Goal: Communication & Community: Answer question/provide support

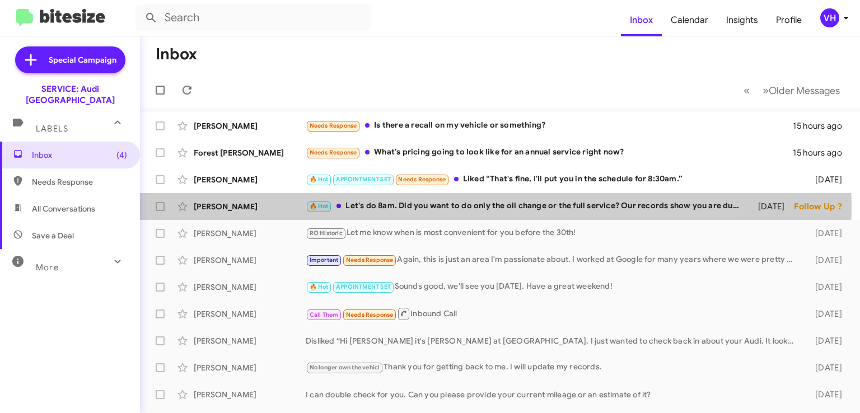
click at [435, 205] on div "🔥 Hot Let's do 8am. Did you want to do only the oil change or the full service?…" at bounding box center [527, 206] width 442 height 13
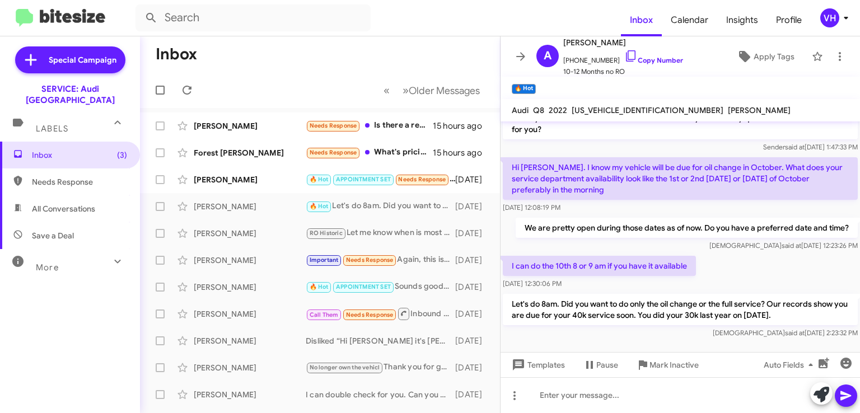
scroll to position [179, 0]
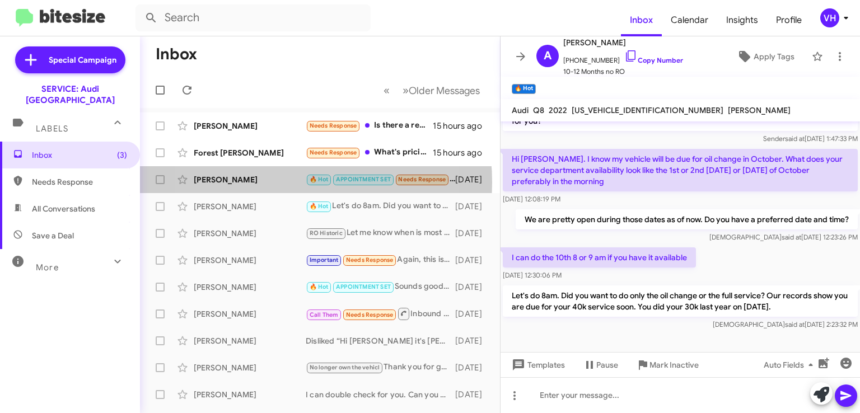
click at [262, 182] on div "[PERSON_NAME]" at bounding box center [250, 179] width 112 height 11
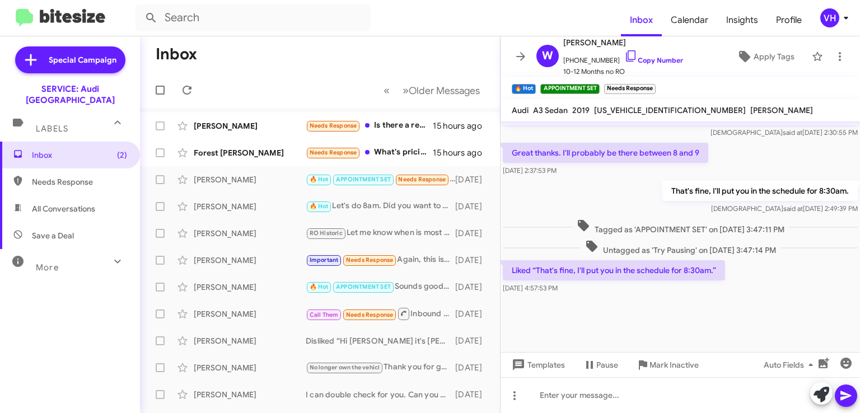
scroll to position [888, 0]
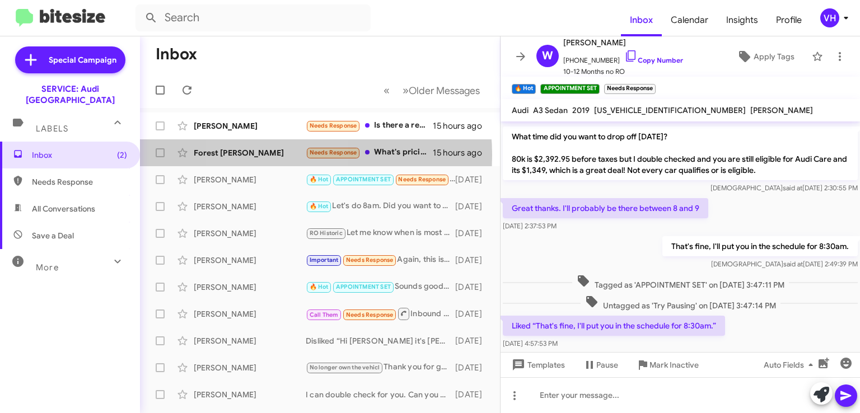
click at [278, 155] on div "Forest [PERSON_NAME]" at bounding box center [250, 152] width 112 height 11
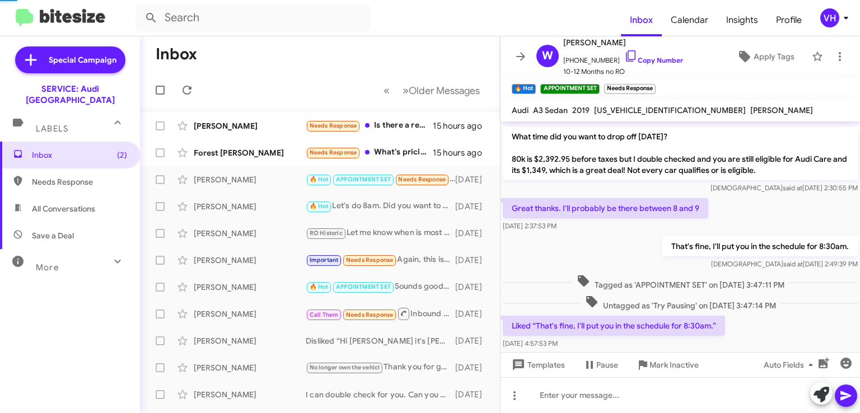
scroll to position [671, 0]
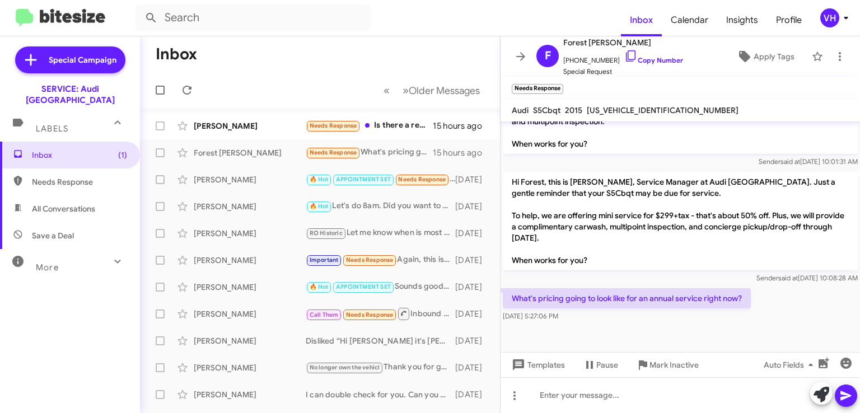
click at [215, 125] on div "[PERSON_NAME]" at bounding box center [250, 125] width 112 height 11
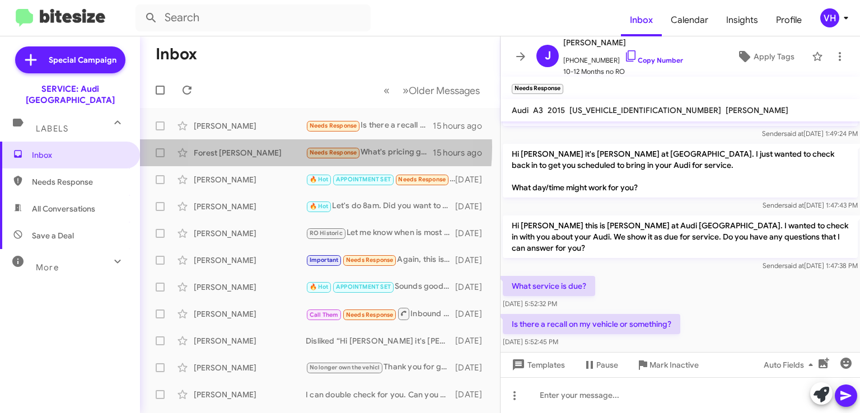
click at [269, 147] on div "Forest [PERSON_NAME]" at bounding box center [250, 152] width 112 height 11
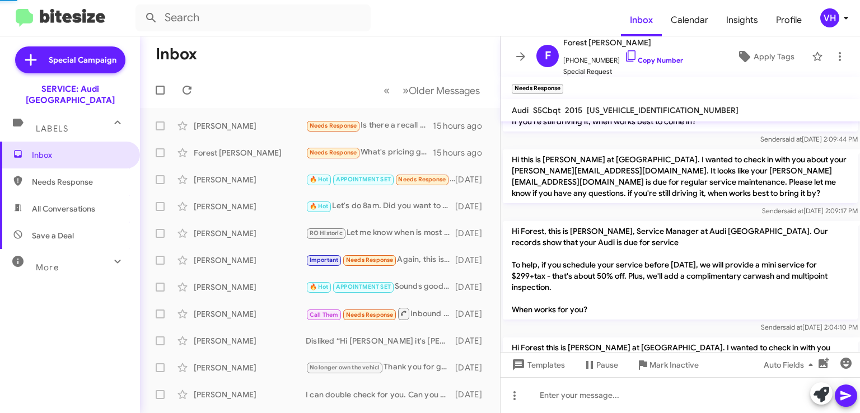
scroll to position [516, 0]
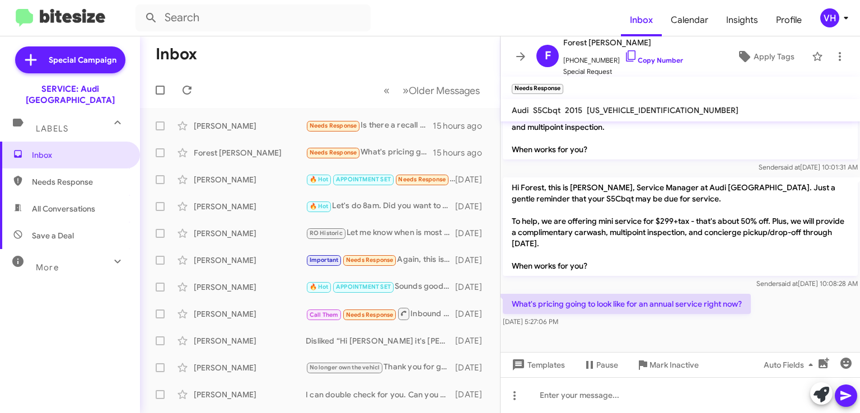
click at [269, 179] on div "[PERSON_NAME]" at bounding box center [250, 179] width 112 height 11
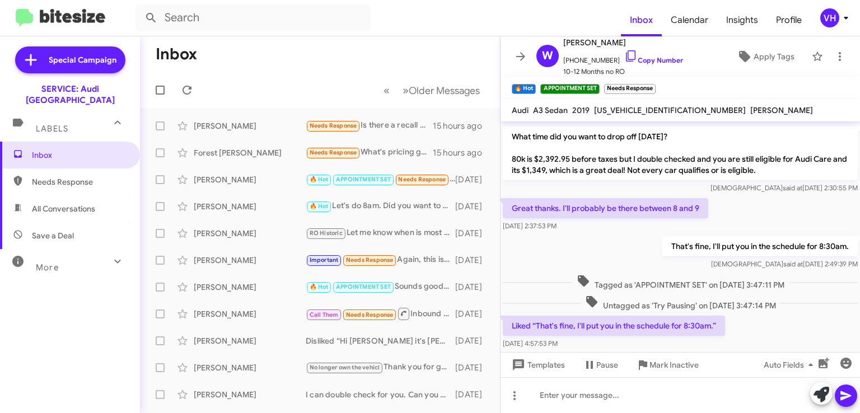
scroll to position [944, 0]
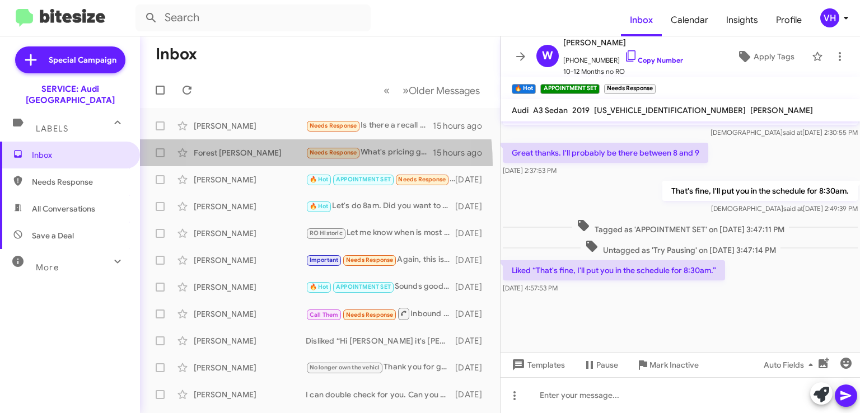
click at [268, 164] on span "Forest Trimble Needs Response What's pricing going to look like for an annual s…" at bounding box center [320, 152] width 360 height 27
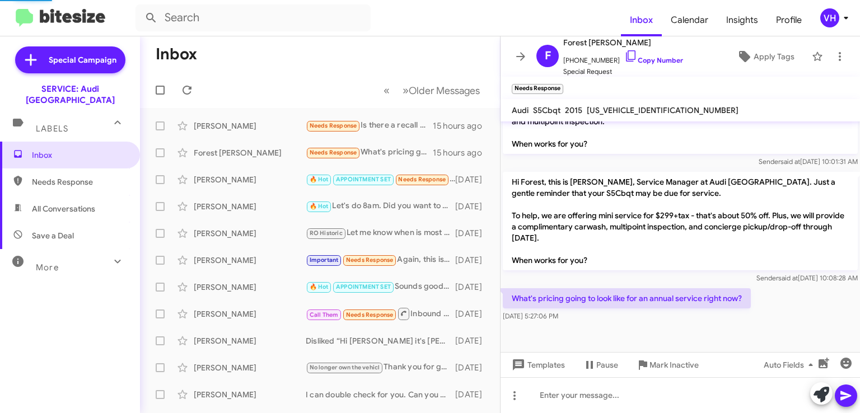
scroll to position [671, 0]
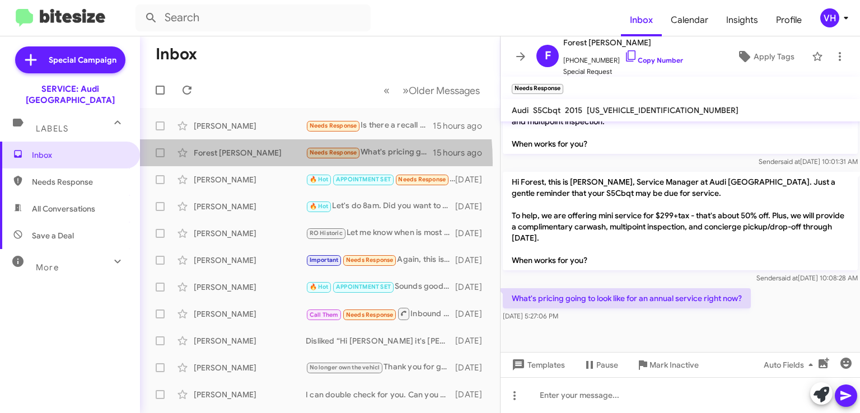
click at [238, 162] on div "Forest Trimble Needs Response What's pricing going to look like for an annual s…" at bounding box center [320, 153] width 342 height 22
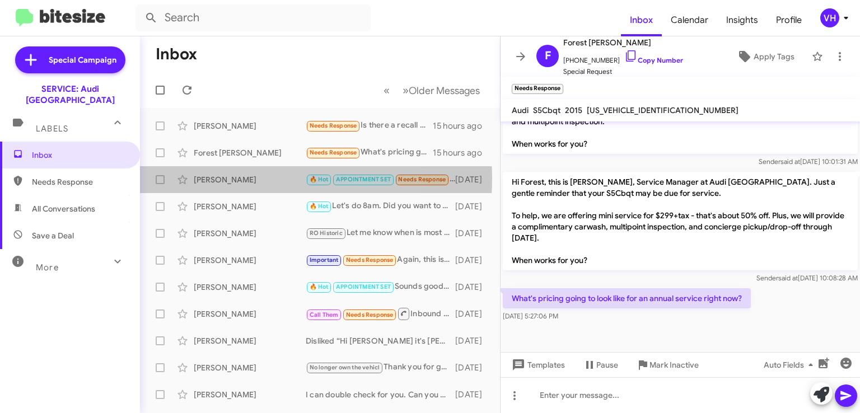
click at [243, 179] on div "[PERSON_NAME]" at bounding box center [250, 179] width 112 height 11
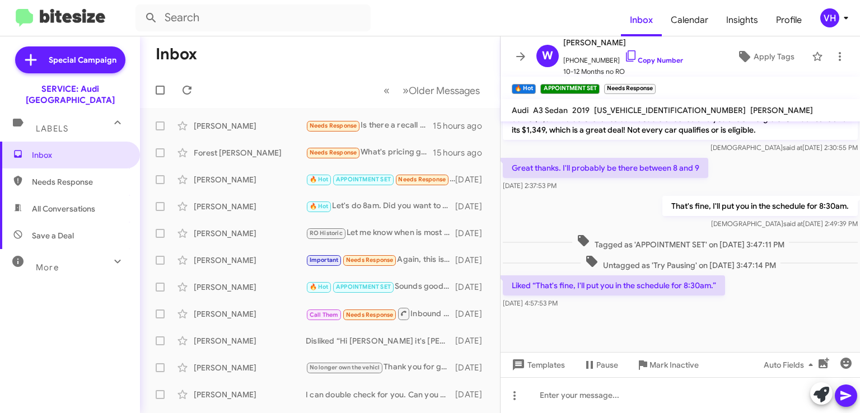
scroll to position [944, 0]
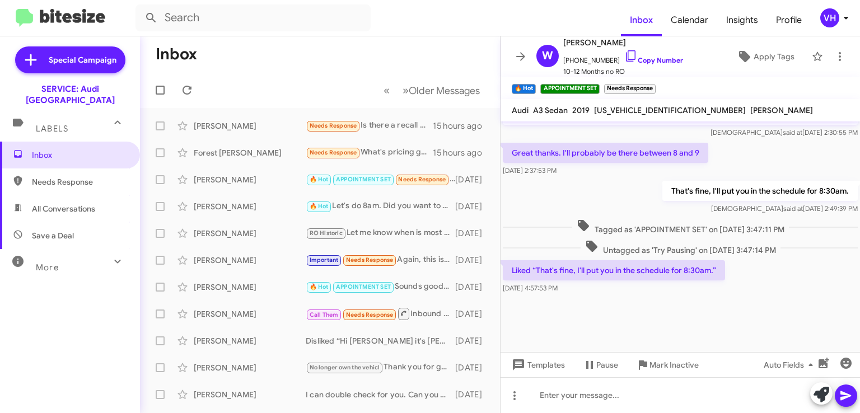
click at [514, 57] on icon at bounding box center [520, 56] width 13 height 13
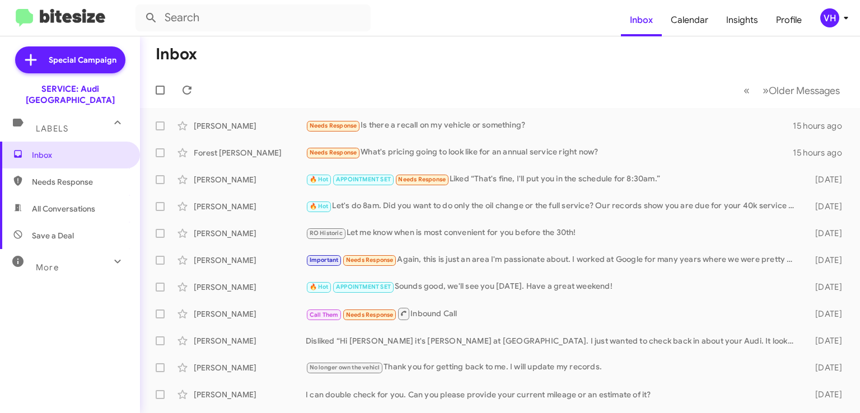
click at [275, 255] on div "[PERSON_NAME]" at bounding box center [250, 260] width 112 height 11
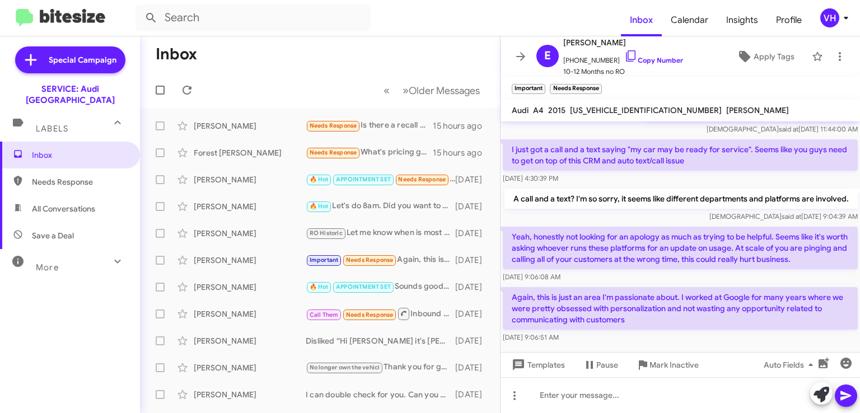
scroll to position [360, 0]
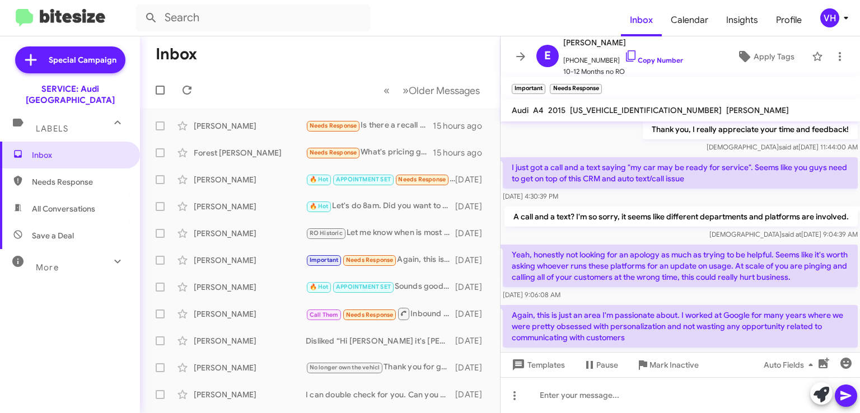
click at [599, 82] on span "×" at bounding box center [599, 83] width 7 height 13
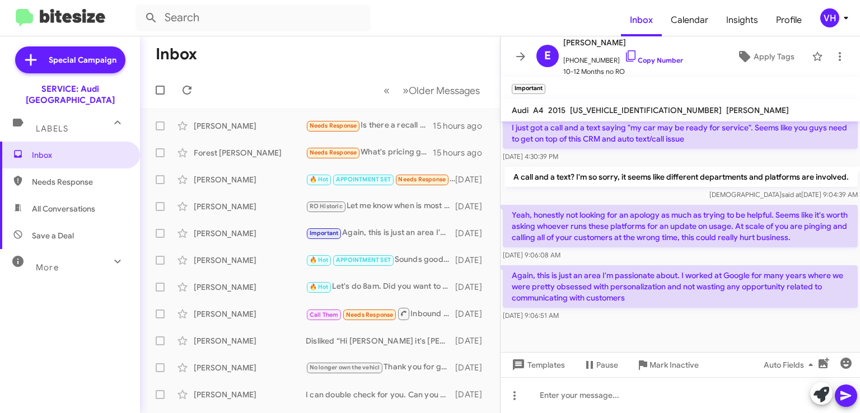
scroll to position [416, 0]
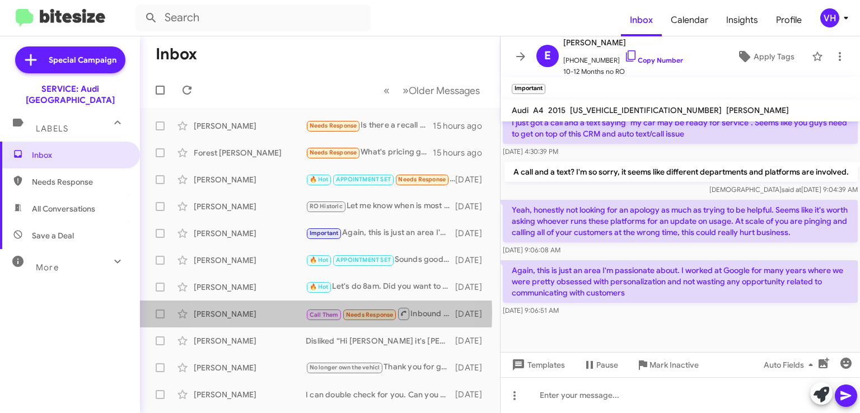
click at [270, 313] on div "[PERSON_NAME]" at bounding box center [250, 313] width 112 height 11
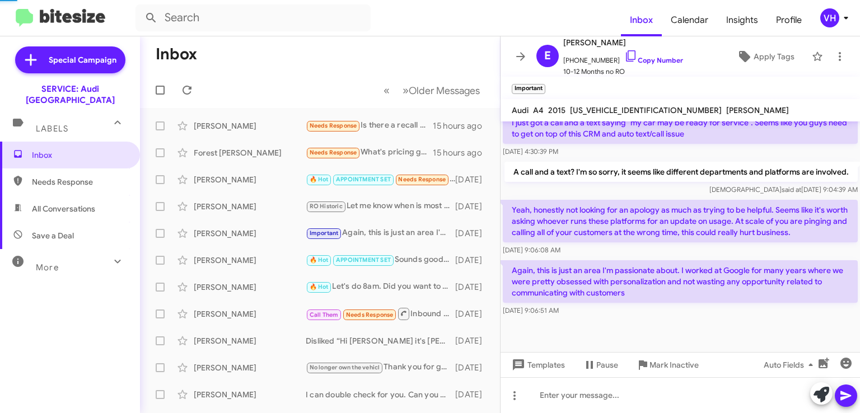
scroll to position [347, 0]
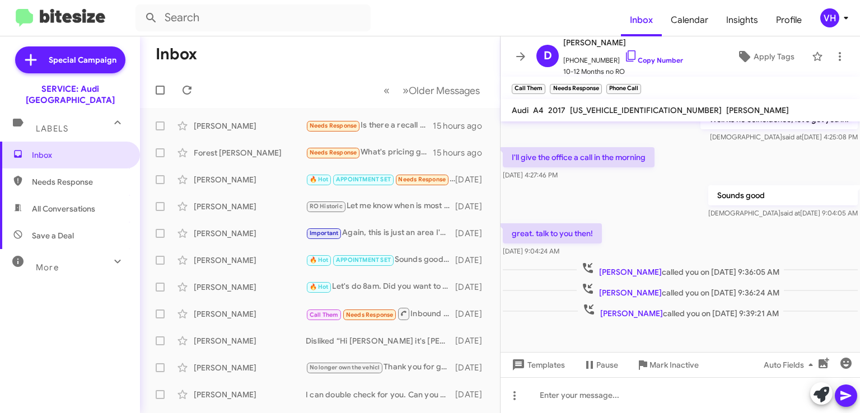
click at [600, 85] on span "×" at bounding box center [599, 83] width 7 height 13
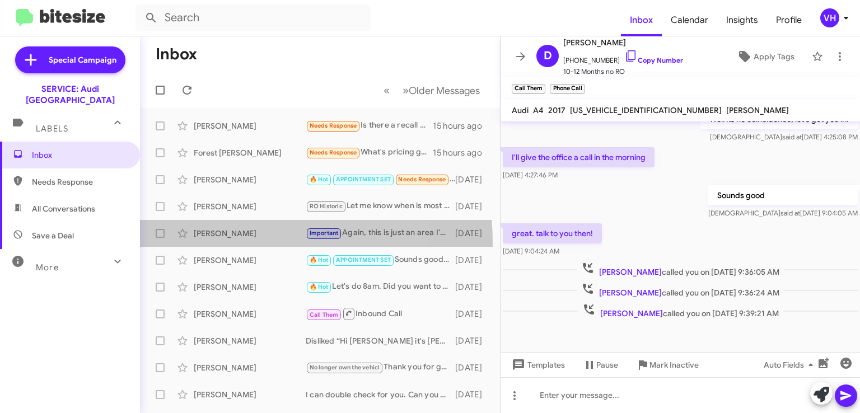
click at [247, 242] on div "Elliott Selzer Important Again, this is just an area I'm passionate about. I wo…" at bounding box center [320, 233] width 342 height 22
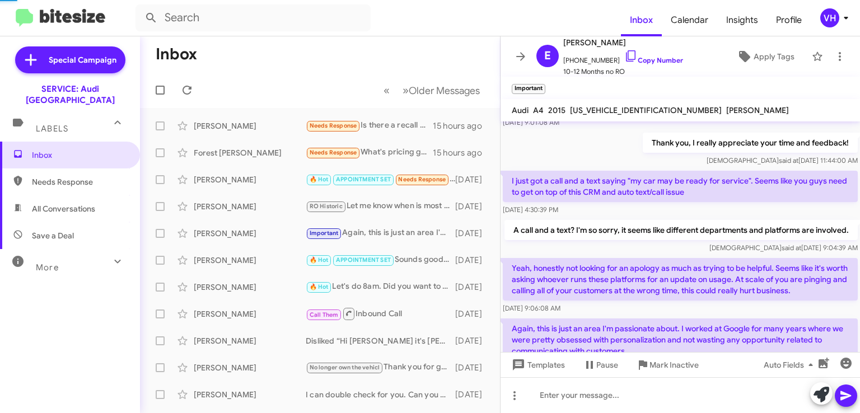
scroll to position [440, 0]
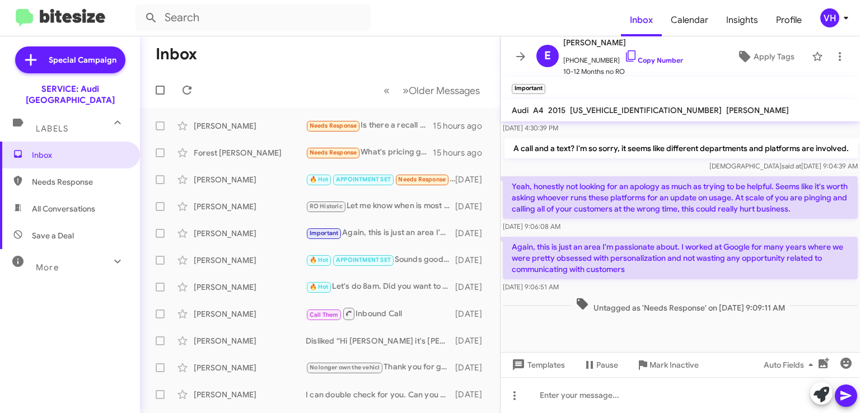
click at [255, 205] on div "[PERSON_NAME]" at bounding box center [250, 206] width 112 height 11
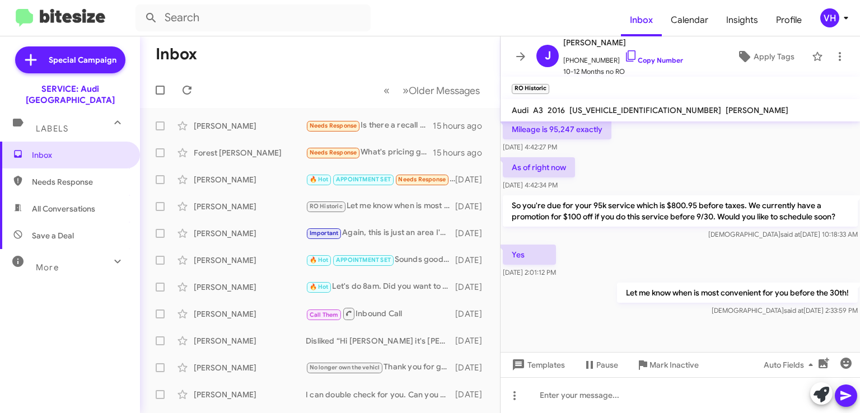
click at [272, 179] on div "[PERSON_NAME]" at bounding box center [250, 179] width 112 height 11
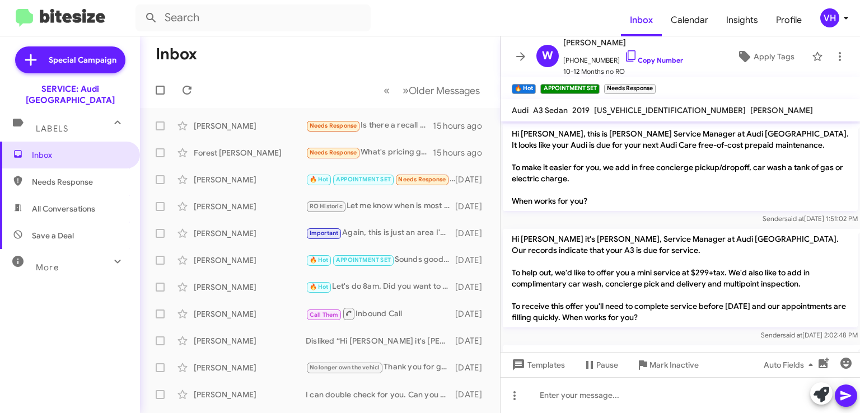
click at [212, 158] on div "Forest Trimble Needs Response What's pricing going to look like for an annual s…" at bounding box center [320, 153] width 342 height 22
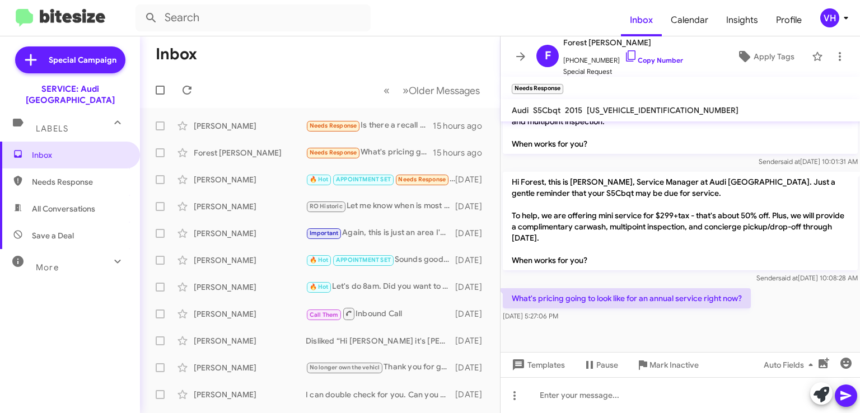
click at [227, 175] on div "[PERSON_NAME]" at bounding box center [250, 179] width 112 height 11
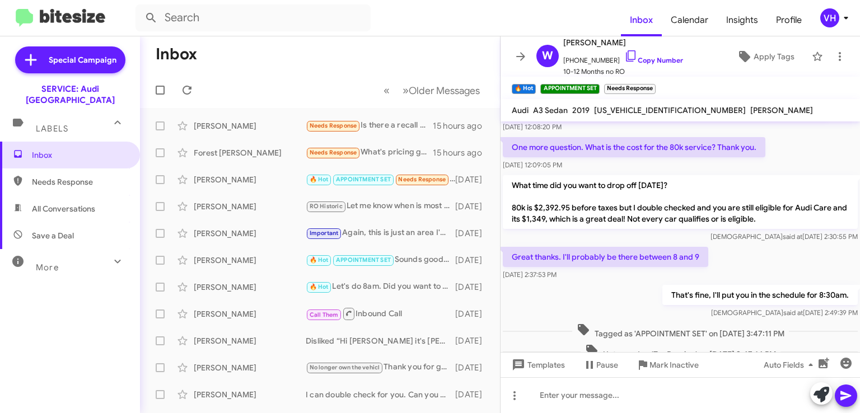
scroll to position [944, 0]
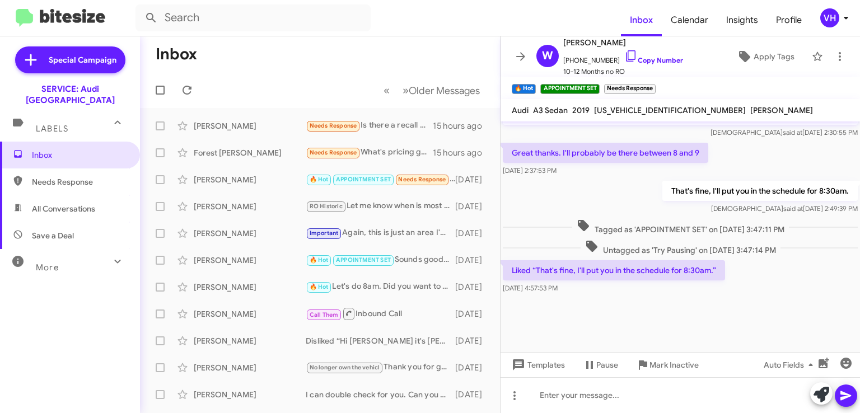
click at [654, 86] on span "×" at bounding box center [652, 83] width 7 height 13
click at [255, 156] on div "Forest [PERSON_NAME]" at bounding box center [250, 152] width 112 height 11
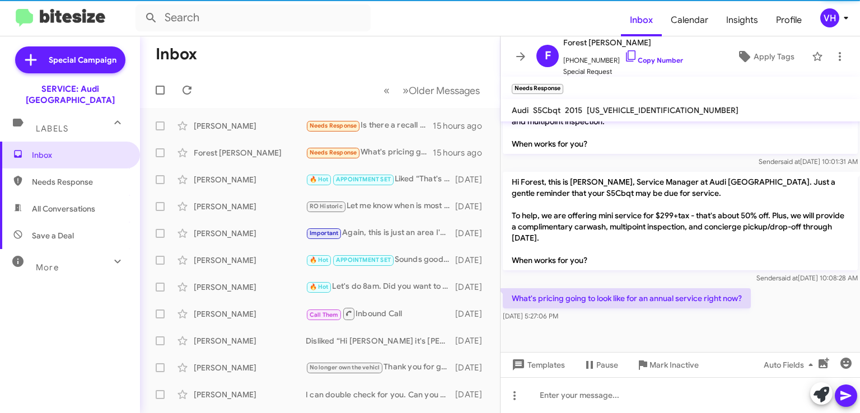
scroll to position [671, 0]
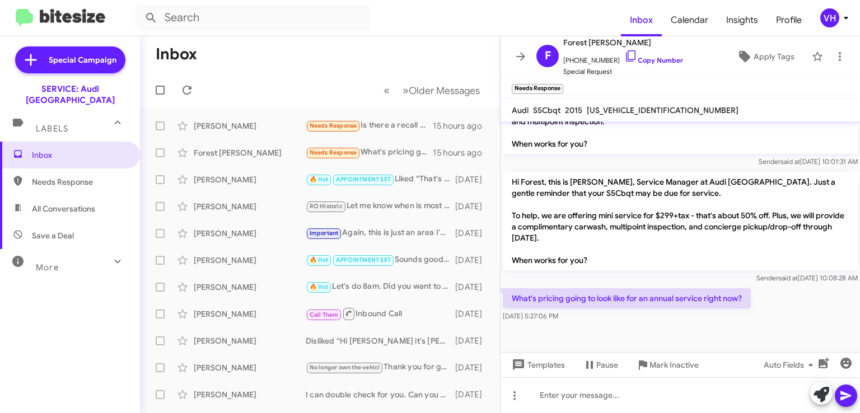
click at [627, 106] on span "[US_VEHICLE_IDENTIFICATION_NUMBER]" at bounding box center [663, 110] width 152 height 10
copy span "[US_VEHICLE_IDENTIFICATION_NUMBER]"
click at [593, 321] on div "[DATE] 5:27:06 PM" at bounding box center [627, 316] width 248 height 11
click at [706, 252] on p "Hi Forest, this is [PERSON_NAME], Service Manager at Audi [GEOGRAPHIC_DATA]. Ju…" at bounding box center [680, 221] width 355 height 99
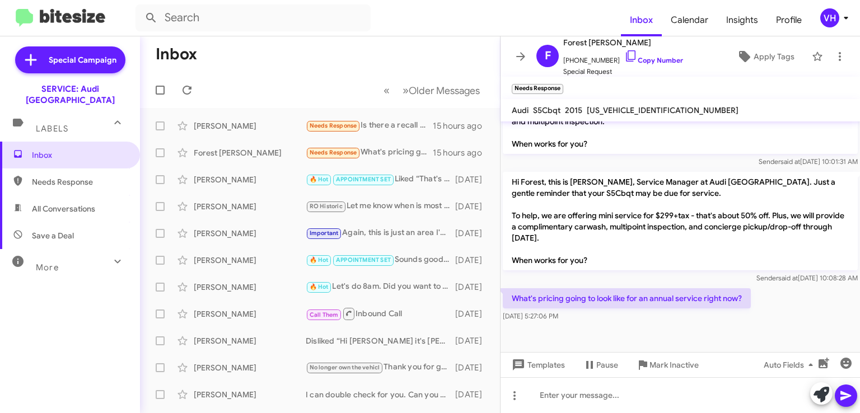
click at [636, 100] on mat-toolbar "Audi S5Cbqt 2015 WAUCGAFH4FN002001" at bounding box center [679, 110] width 359 height 22
click at [631, 109] on span "[US_VEHICLE_IDENTIFICATION_NUMBER]" at bounding box center [663, 110] width 152 height 10
copy span "[US_VEHICLE_IDENTIFICATION_NUMBER]"
click at [630, 322] on mat-tooltip-component "Pause Conversation" at bounding box center [600, 338] width 76 height 34
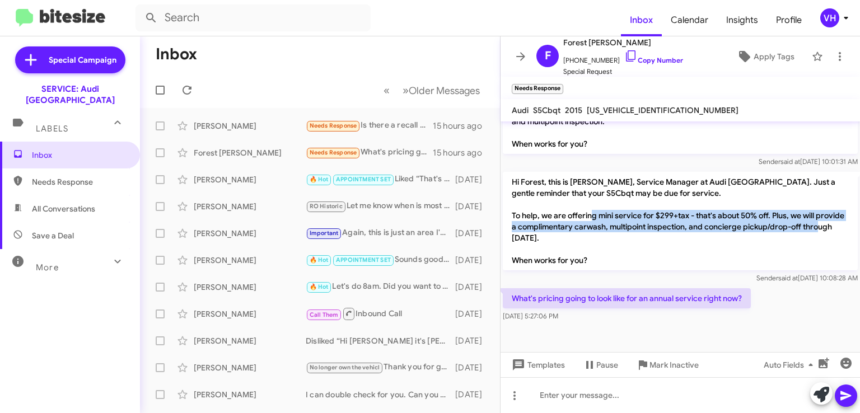
drag, startPoint x: 646, startPoint y: 213, endPoint x: 657, endPoint y: 249, distance: 37.4
click at [657, 249] on p "Hi Forest, this is [PERSON_NAME], Service Manager at Audi [GEOGRAPHIC_DATA]. Ju…" at bounding box center [680, 221] width 355 height 99
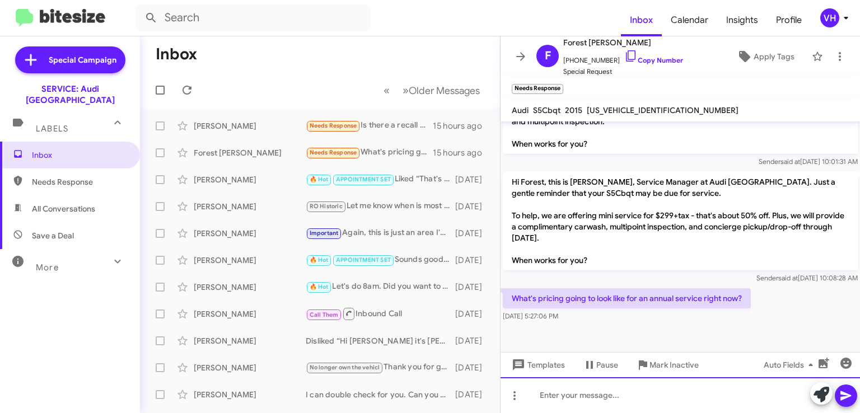
click at [582, 393] on div at bounding box center [679, 395] width 359 height 36
click at [594, 393] on div at bounding box center [679, 395] width 359 height 36
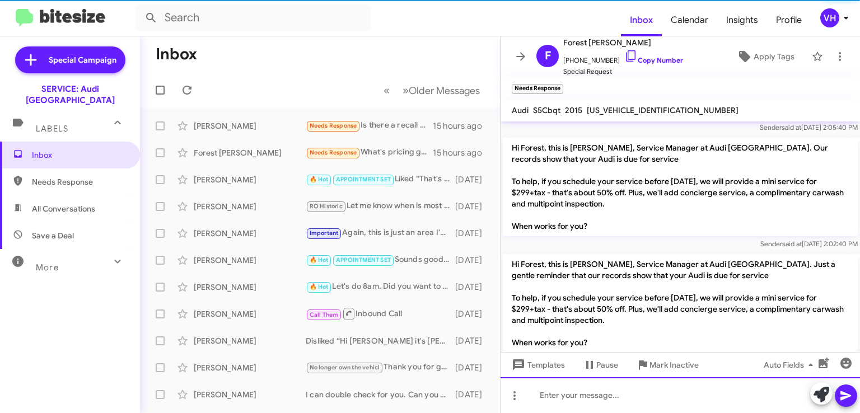
scroll to position [723, 0]
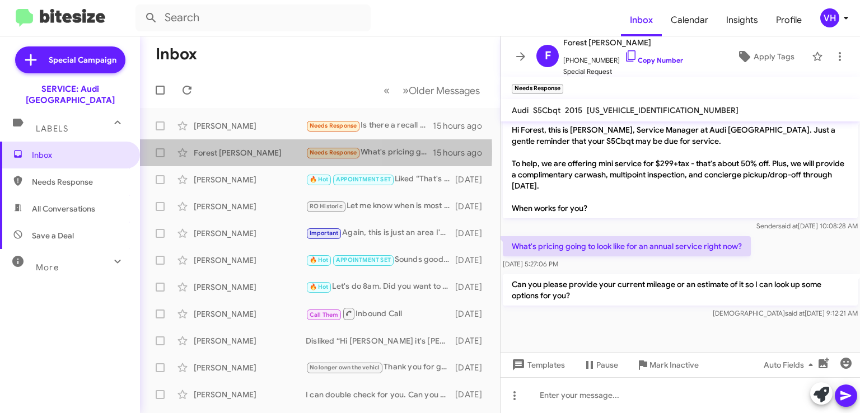
click at [223, 151] on div "Forest [PERSON_NAME]" at bounding box center [250, 152] width 112 height 11
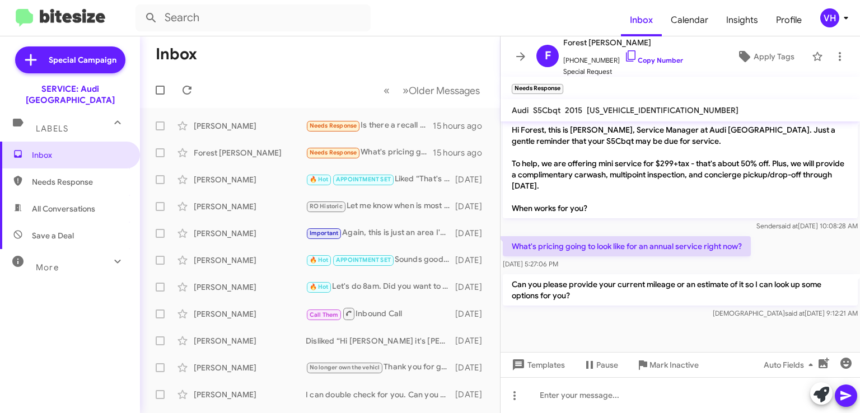
click at [229, 130] on div "[PERSON_NAME]" at bounding box center [250, 125] width 112 height 11
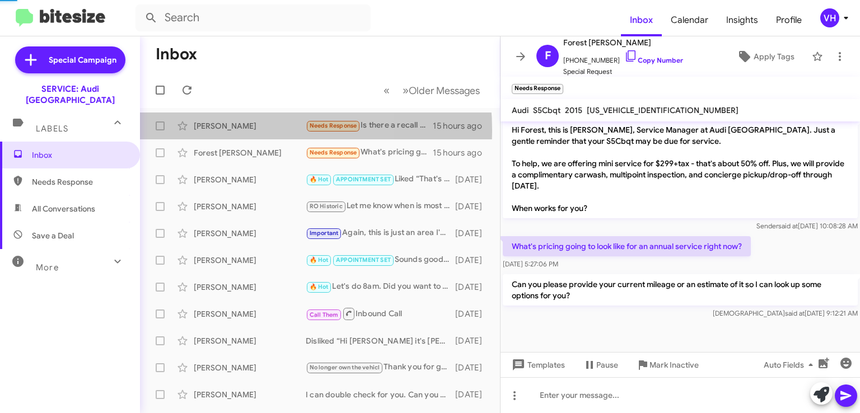
scroll to position [63, 0]
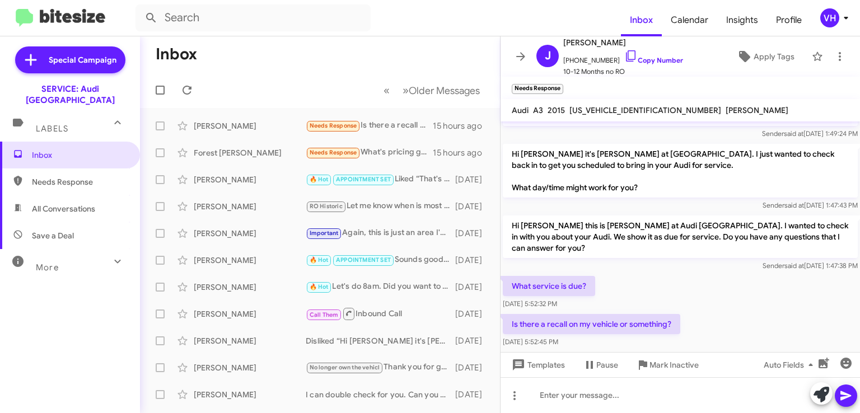
click at [632, 277] on div "What service is due? Sep 14, 2025, 5:52:32 PM" at bounding box center [679, 293] width 359 height 38
click at [626, 110] on span "[US_VEHICLE_IDENTIFICATION_NUMBER]" at bounding box center [645, 110] width 152 height 10
copy span "[US_VEHICLE_IDENTIFICATION_NUMBER]"
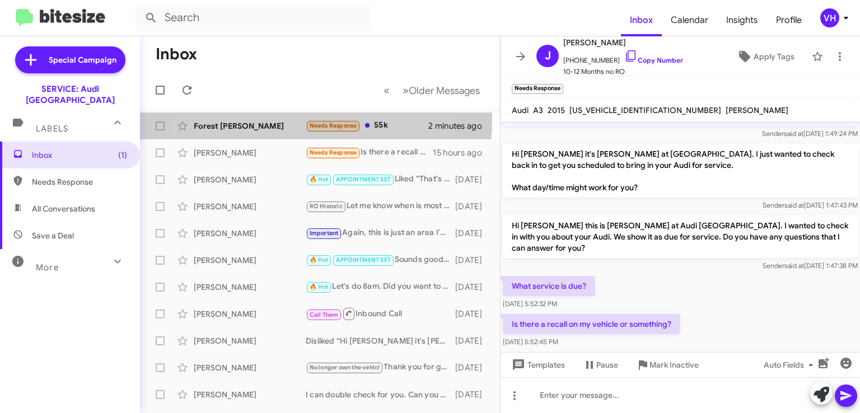
click at [260, 119] on div "Forest Trimble Needs Response 55k 2 minutes ago" at bounding box center [320, 126] width 342 height 22
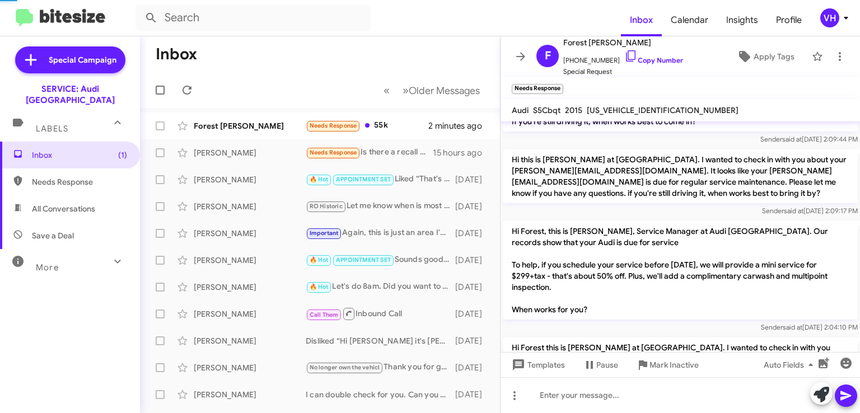
scroll to position [609, 0]
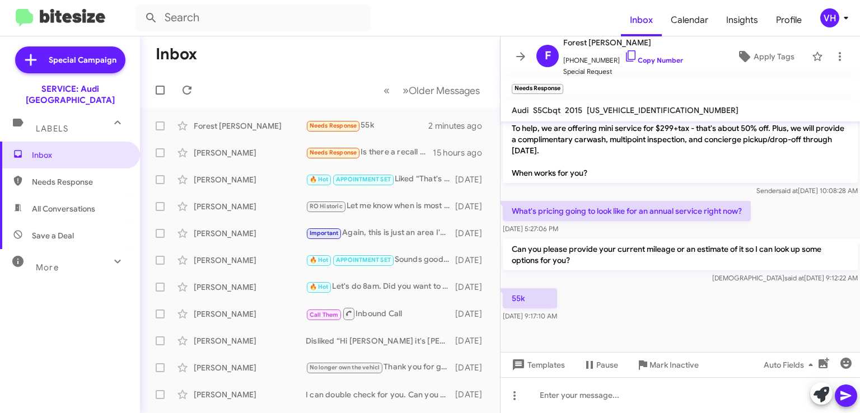
click at [619, 106] on span "[US_VEHICLE_IDENTIFICATION_NUMBER]" at bounding box center [663, 110] width 152 height 10
copy span "[US_VEHICLE_IDENTIFICATION_NUMBER]"
click at [616, 240] on p "Can you please provide your current mileage or an estimate of it so I can look …" at bounding box center [680, 254] width 355 height 31
click at [629, 107] on span "[US_VEHICLE_IDENTIFICATION_NUMBER]" at bounding box center [663, 110] width 152 height 10
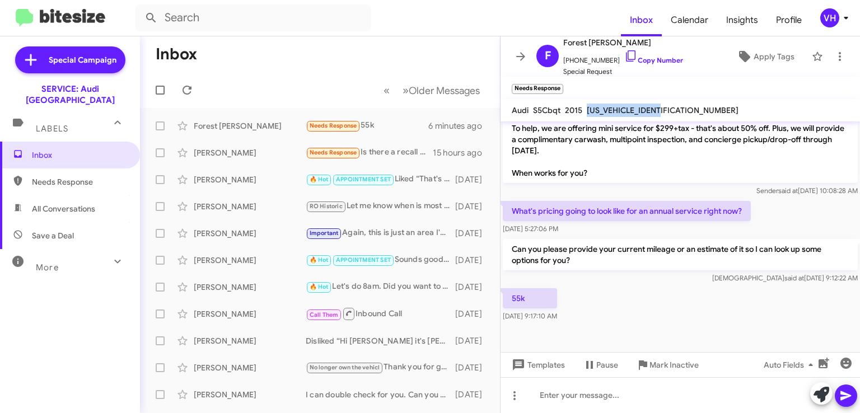
click at [629, 107] on span "[US_VEHICLE_IDENTIFICATION_NUMBER]" at bounding box center [663, 110] width 152 height 10
copy span "[US_VEHICLE_IDENTIFICATION_NUMBER]"
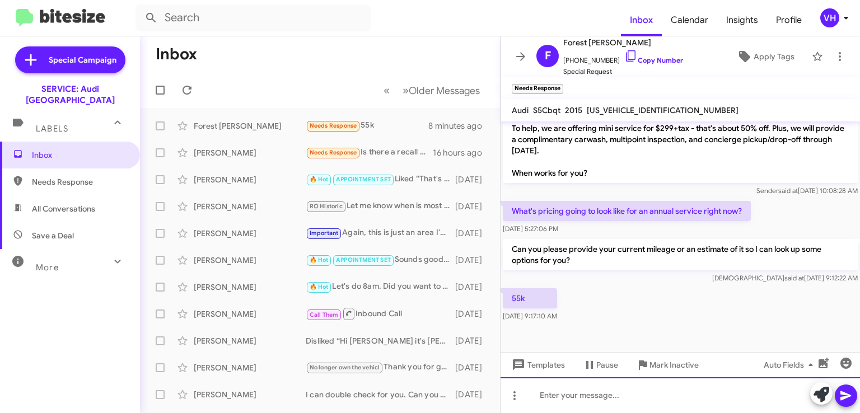
click at [624, 389] on div at bounding box center [679, 395] width 359 height 36
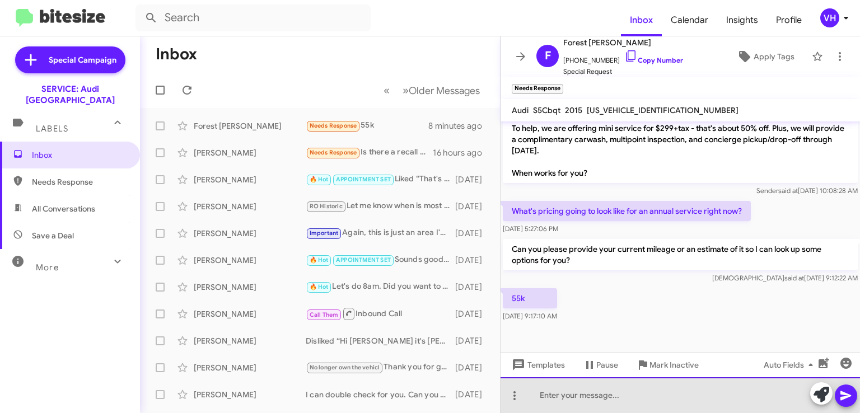
click at [630, 393] on div at bounding box center [679, 395] width 359 height 36
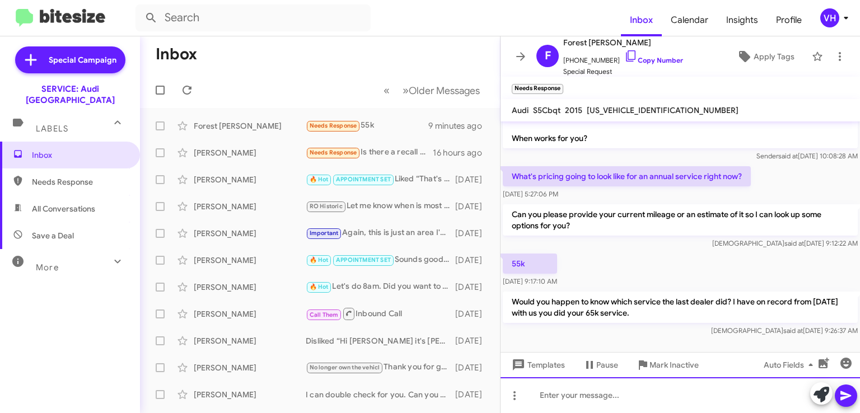
scroll to position [815, 0]
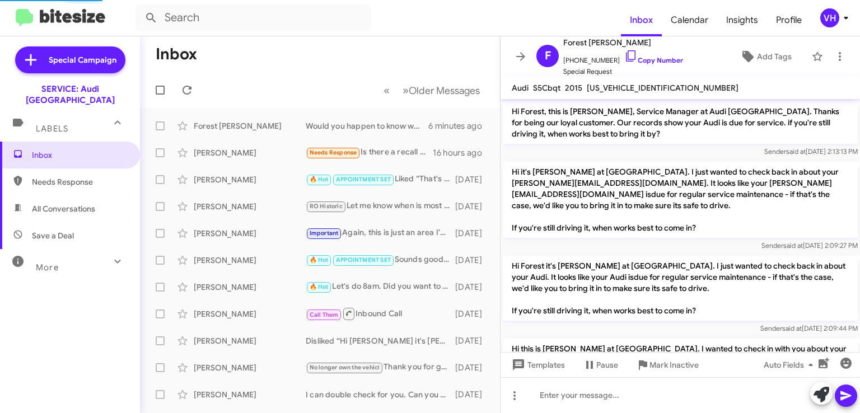
scroll to position [793, 0]
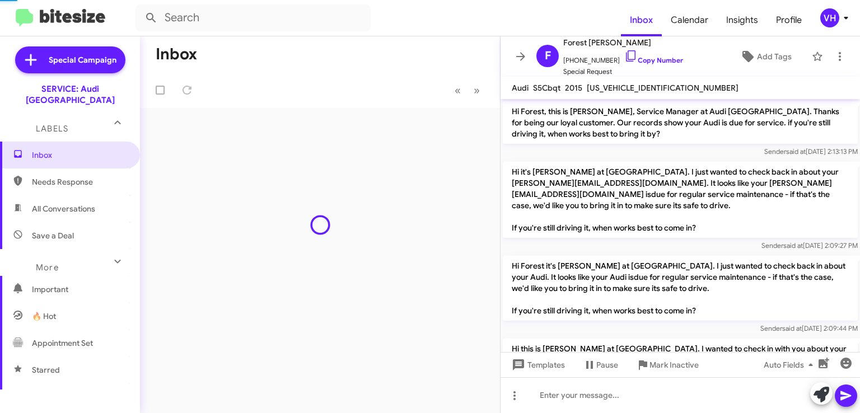
scroll to position [793, 0]
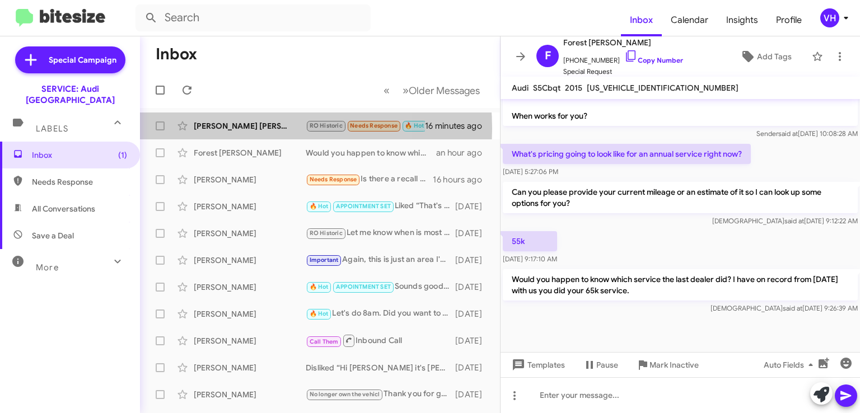
click at [238, 128] on div "[PERSON_NAME] [PERSON_NAME]" at bounding box center [250, 125] width 112 height 11
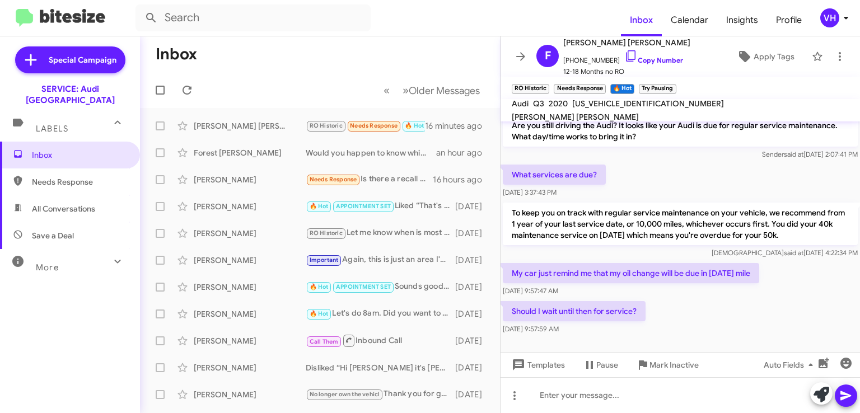
scroll to position [481, 0]
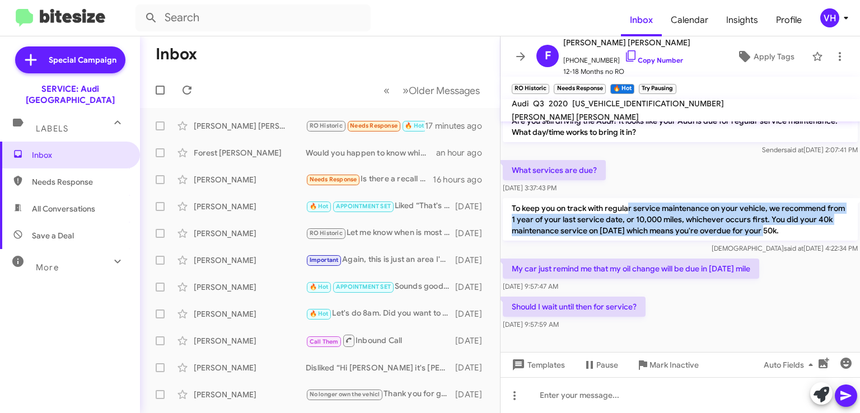
drag, startPoint x: 636, startPoint y: 207, endPoint x: 778, endPoint y: 225, distance: 143.4
click at [778, 225] on p "To keep you on track with regular service maintenance on your vehicle, we recom…" at bounding box center [680, 219] width 355 height 43
click at [784, 213] on p "To keep you on track with regular service maintenance on your vehicle, we recom…" at bounding box center [680, 219] width 355 height 43
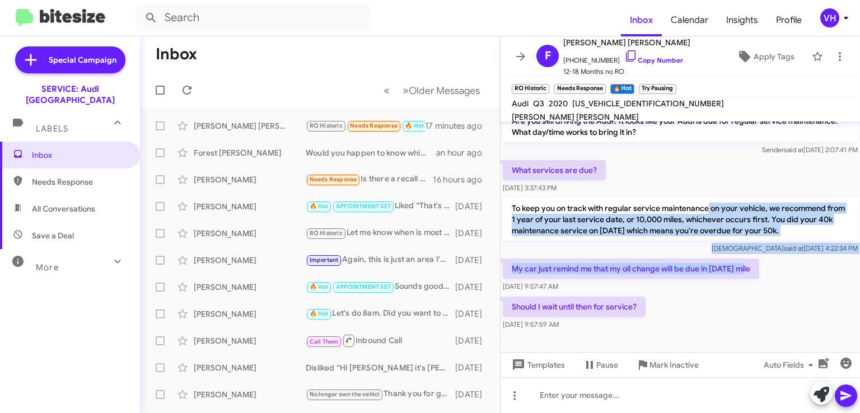
drag, startPoint x: 707, startPoint y: 195, endPoint x: 758, endPoint y: 257, distance: 80.0
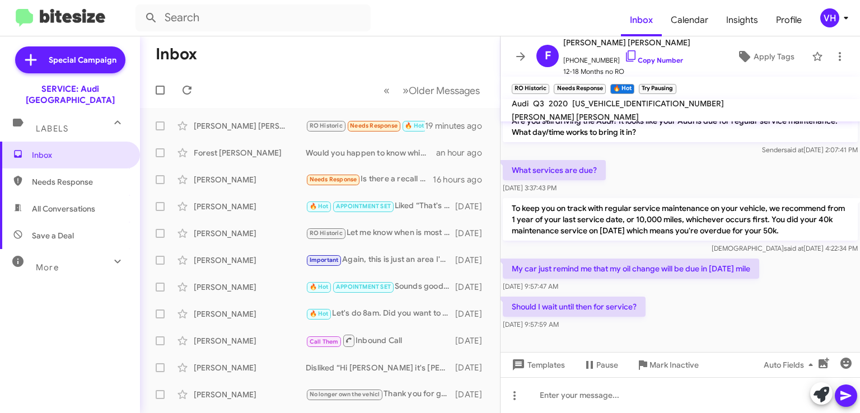
click at [729, 281] on div "[DATE] 9:57:47 AM" at bounding box center [631, 286] width 256 height 11
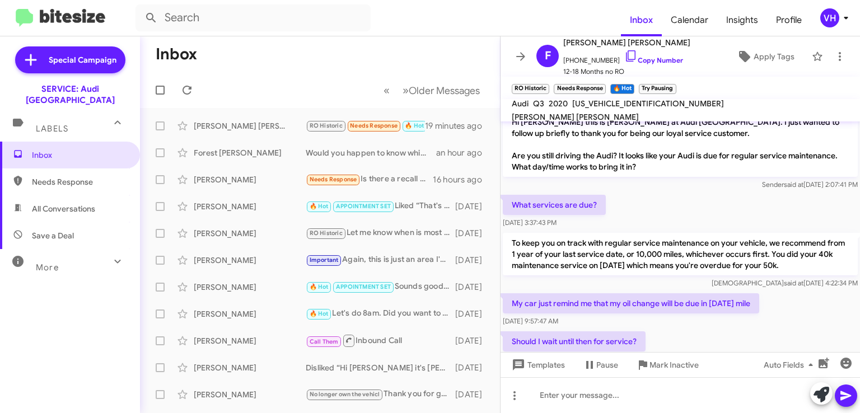
scroll to position [481, 0]
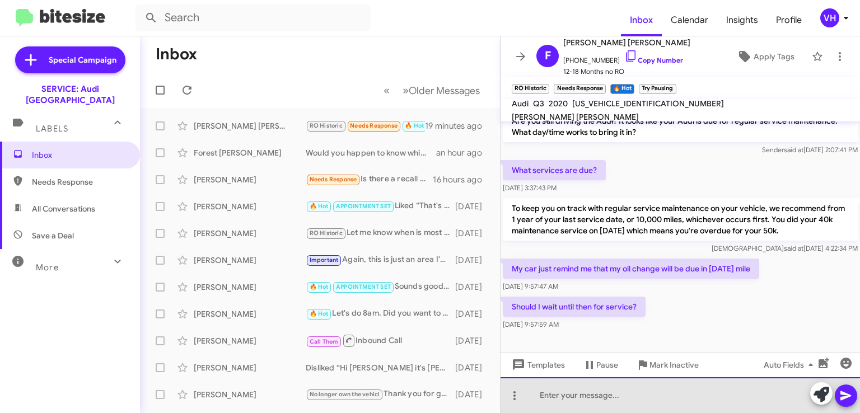
click at [631, 399] on div at bounding box center [679, 395] width 359 height 36
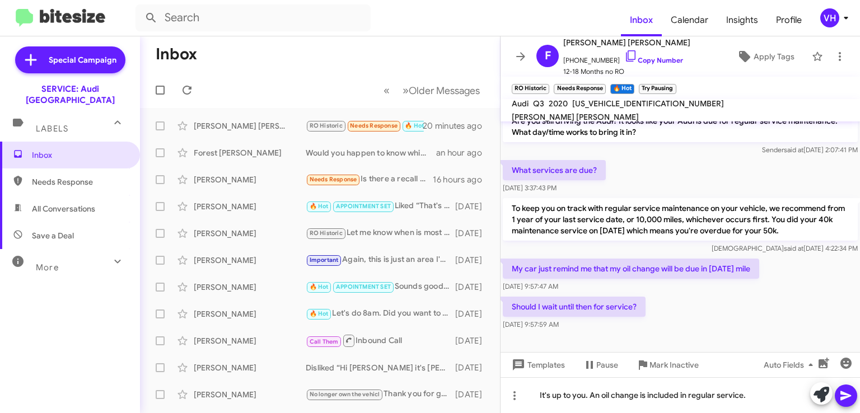
drag, startPoint x: 752, startPoint y: 207, endPoint x: 813, endPoint y: 226, distance: 63.4
click at [813, 226] on p "To keep you on track with regular service maintenance on your vehicle, we recom…" at bounding box center [680, 219] width 355 height 43
click at [817, 218] on p "To keep you on track with regular service maintenance on your vehicle, we recom…" at bounding box center [680, 219] width 355 height 43
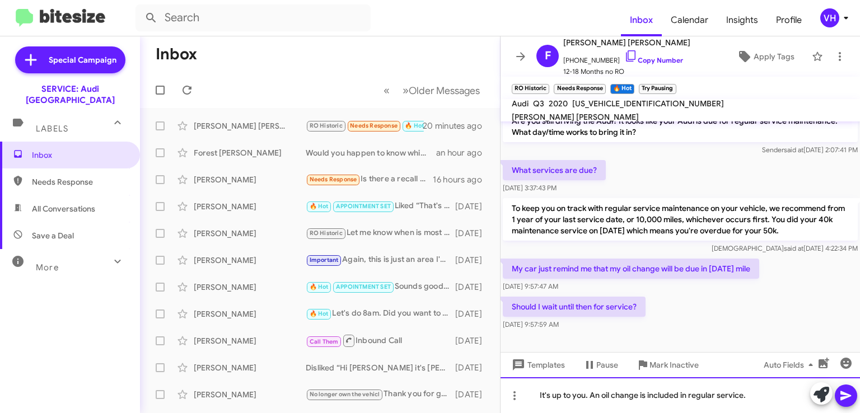
click at [761, 390] on div "It's up to you. An oil change is included in regular service." at bounding box center [679, 395] width 359 height 36
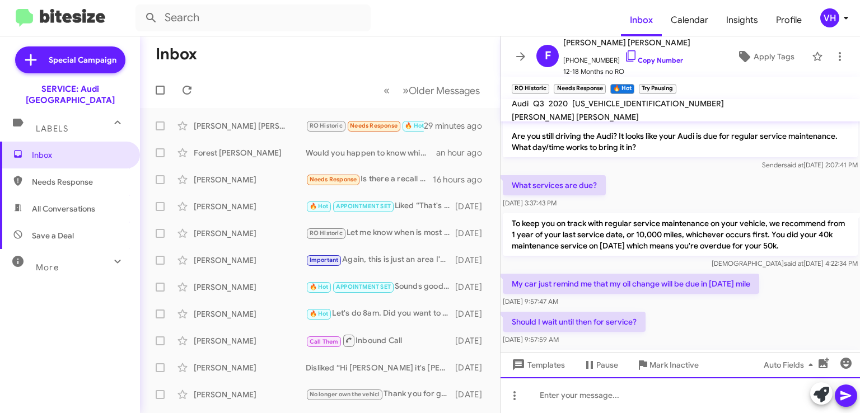
scroll to position [522, 0]
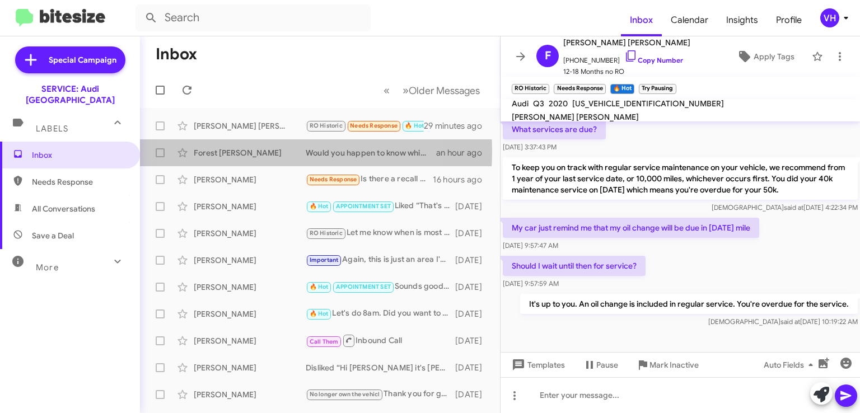
click at [254, 151] on div "Forest [PERSON_NAME]" at bounding box center [250, 152] width 112 height 11
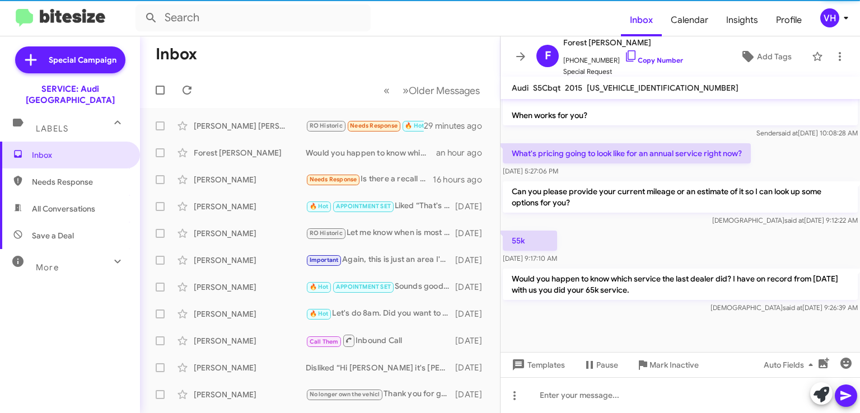
scroll to position [793, 0]
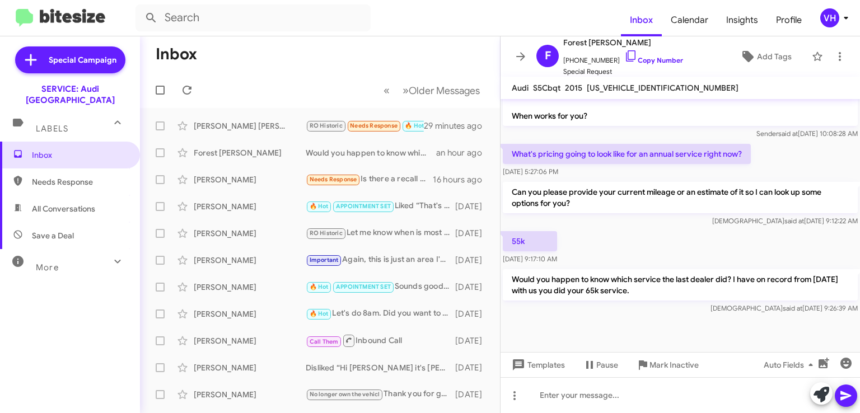
click at [236, 178] on div "[PERSON_NAME]" at bounding box center [250, 179] width 112 height 11
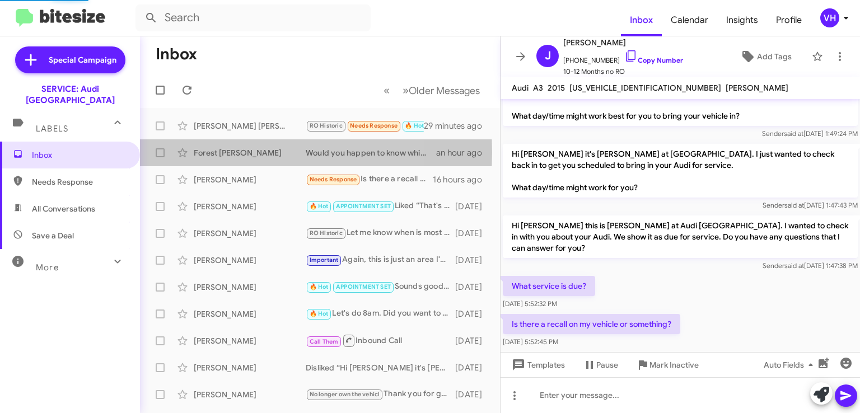
click at [244, 152] on div "Forest [PERSON_NAME]" at bounding box center [250, 152] width 112 height 11
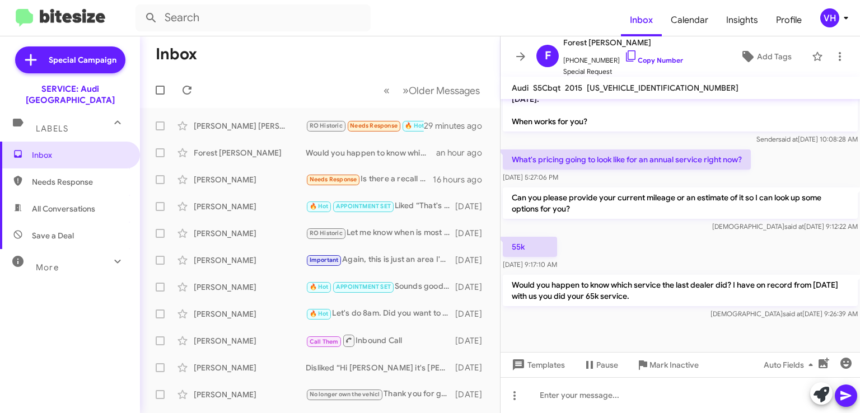
click at [249, 134] on div "[PERSON_NAME] [PERSON_NAME] RO Historic Needs Response 🔥 Hot Try Pausing Should…" at bounding box center [320, 126] width 342 height 22
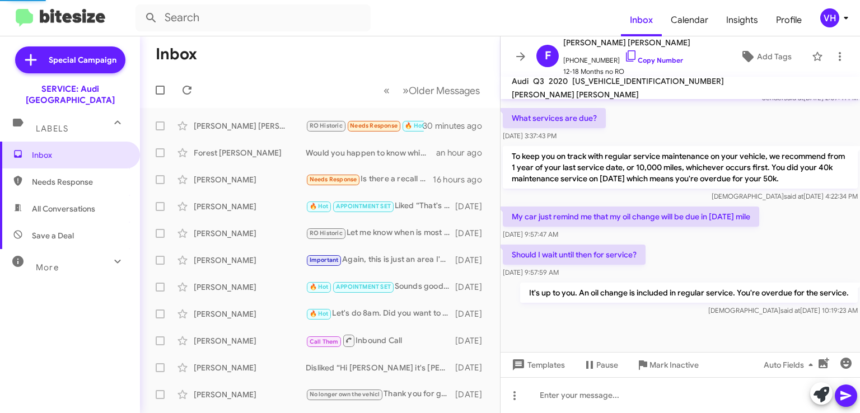
scroll to position [500, 0]
